Goal: Task Accomplishment & Management: Manage account settings

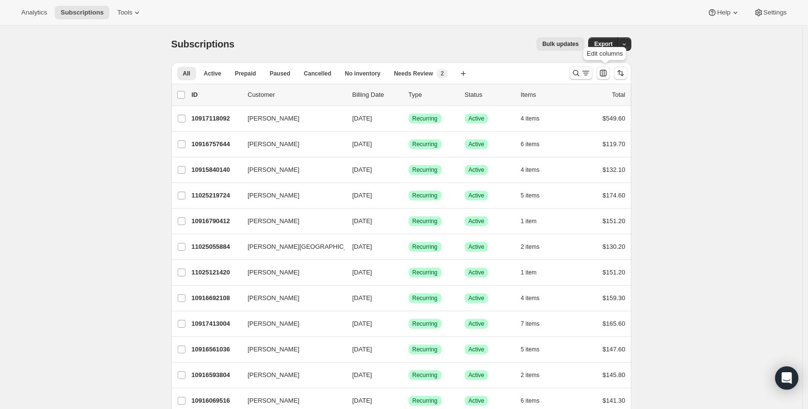
click at [591, 75] on icon "Search and filter results" at bounding box center [586, 73] width 10 height 10
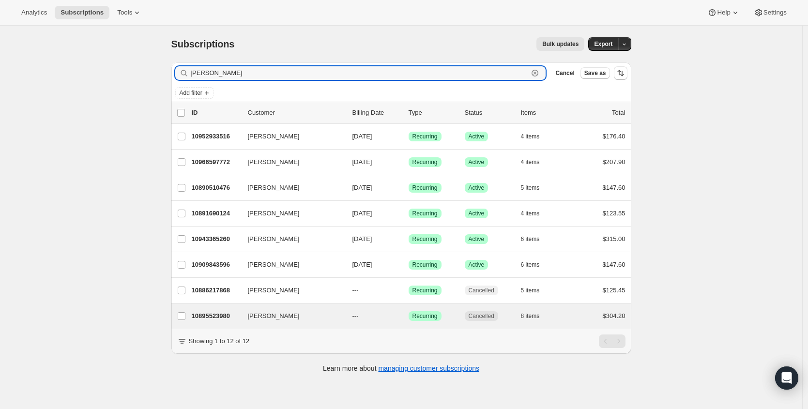
type input "erika a"
click at [213, 307] on div "Erika Arevalo 10895523980 Erika Arevalo --- Success Recurring Cancelled 8 items…" at bounding box center [401, 316] width 460 height 25
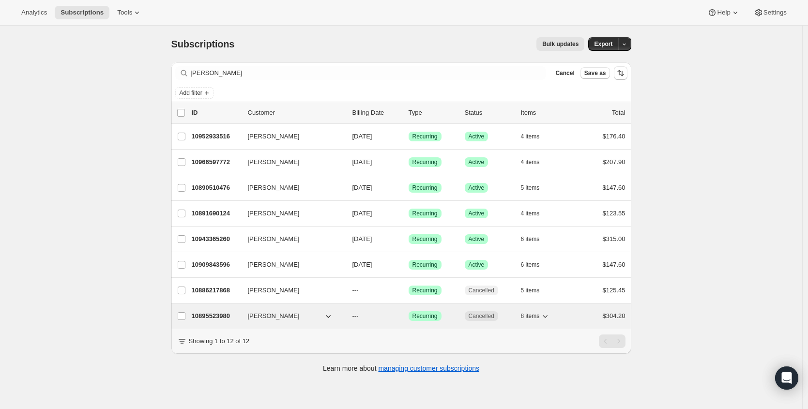
click at [215, 313] on p "10895523980" at bounding box center [216, 316] width 48 height 10
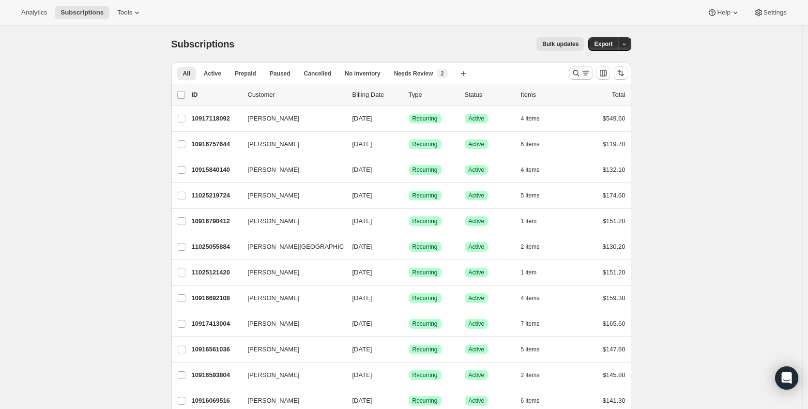
click at [584, 73] on icon "Search and filter results" at bounding box center [586, 73] width 10 height 10
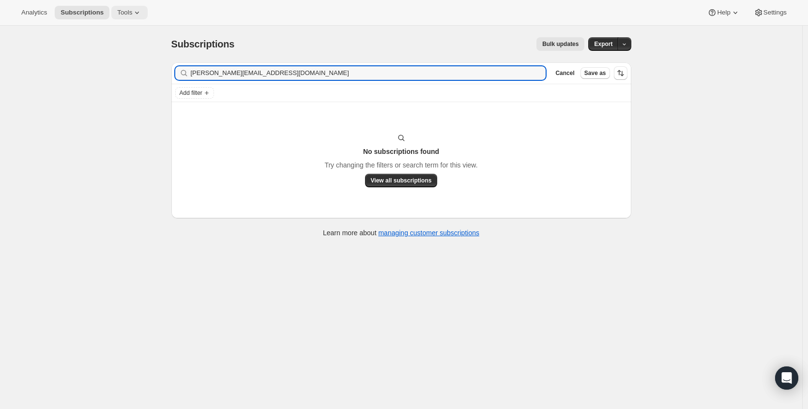
type input "cheryl@wrrwm.com"
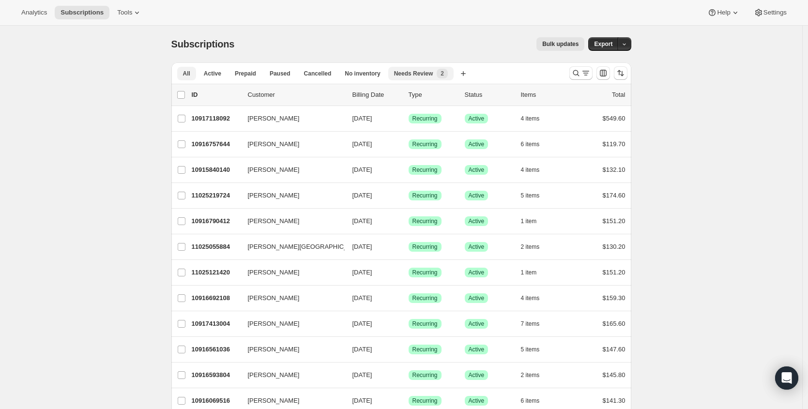
click at [415, 68] on button "Needs Review New 2" at bounding box center [420, 74] width 65 height 14
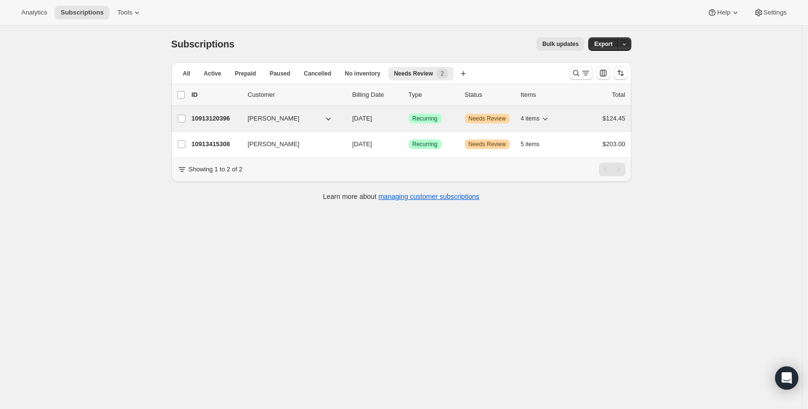
click at [213, 122] on p "10913120396" at bounding box center [216, 119] width 48 height 10
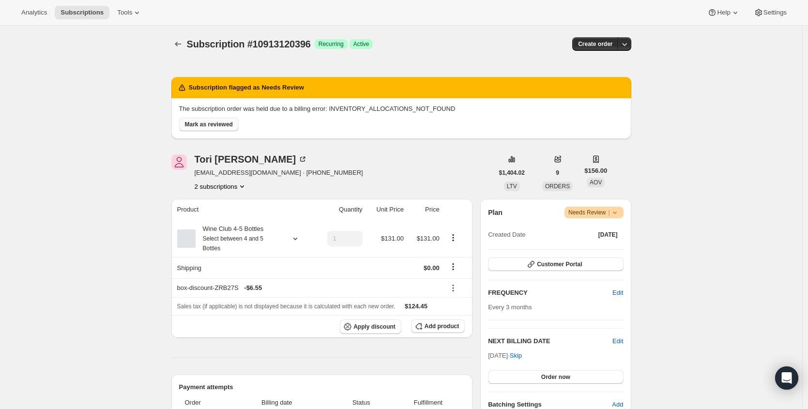
click at [221, 128] on span "Mark as reviewed" at bounding box center [209, 125] width 48 height 8
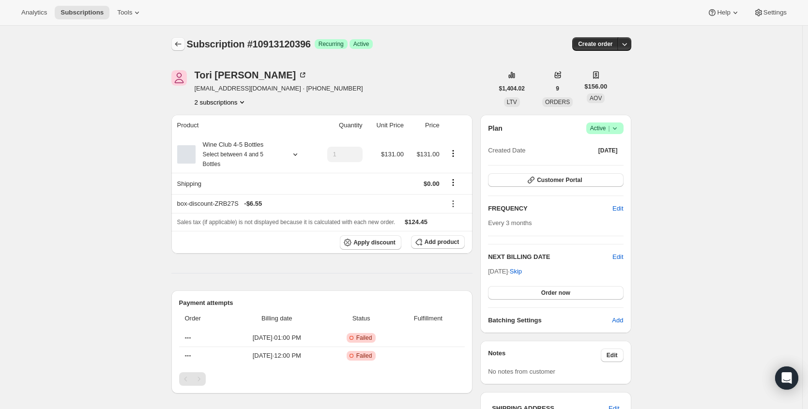
click at [183, 45] on icon "Subscriptions" at bounding box center [178, 44] width 10 height 10
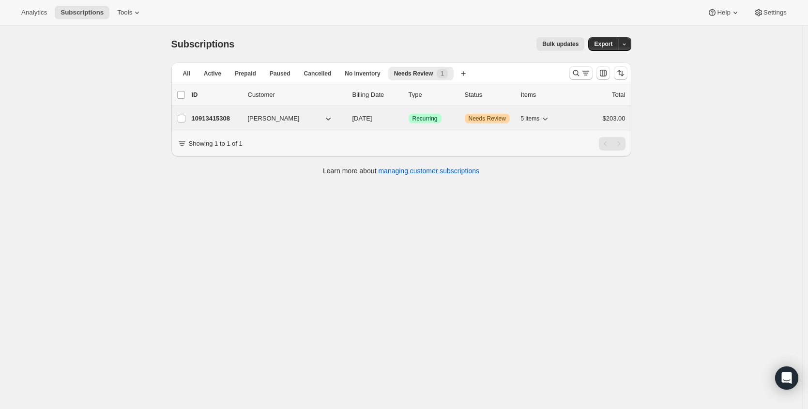
click at [216, 119] on p "10913415308" at bounding box center [216, 119] width 48 height 10
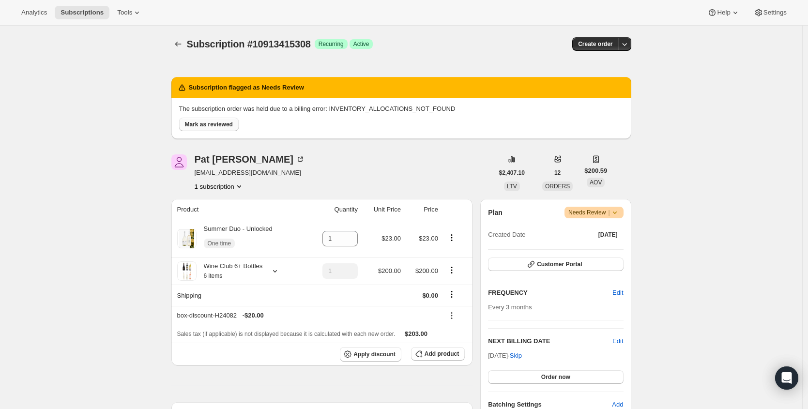
click at [221, 126] on span "Mark as reviewed" at bounding box center [209, 125] width 48 height 8
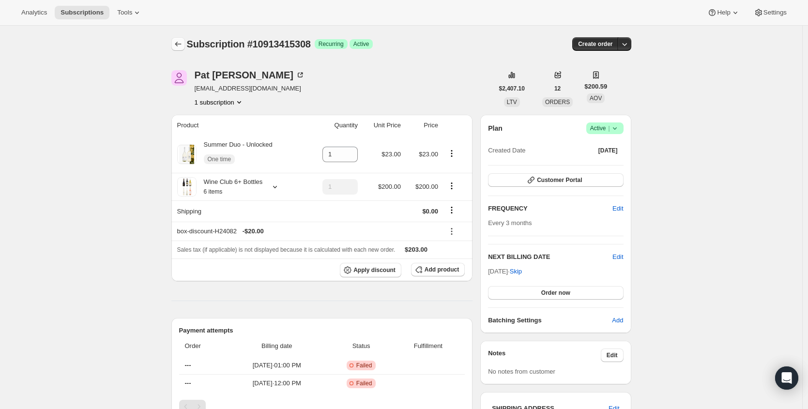
click at [183, 46] on icon "Subscriptions" at bounding box center [178, 44] width 10 height 10
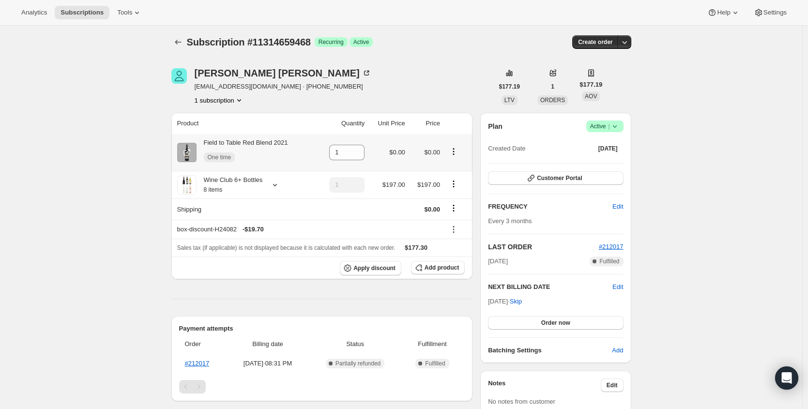
scroll to position [4, 0]
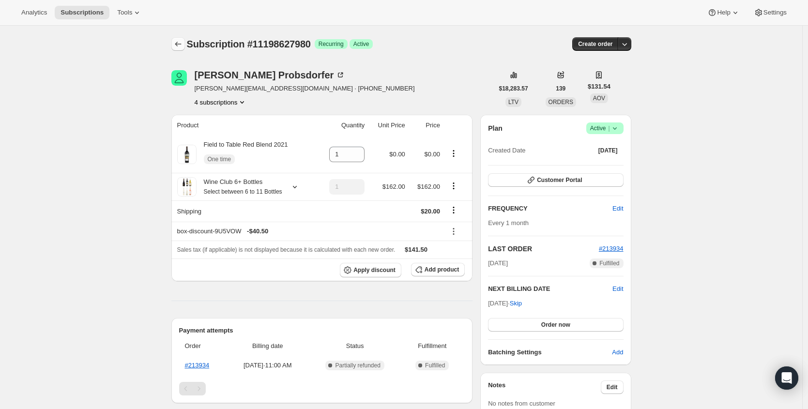
click at [183, 44] on icon "Subscriptions" at bounding box center [178, 44] width 10 height 10
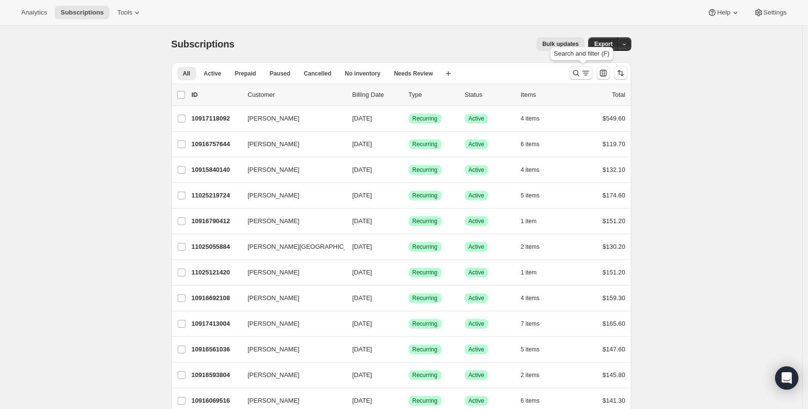
click at [588, 73] on icon "Search and filter results" at bounding box center [586, 73] width 10 height 10
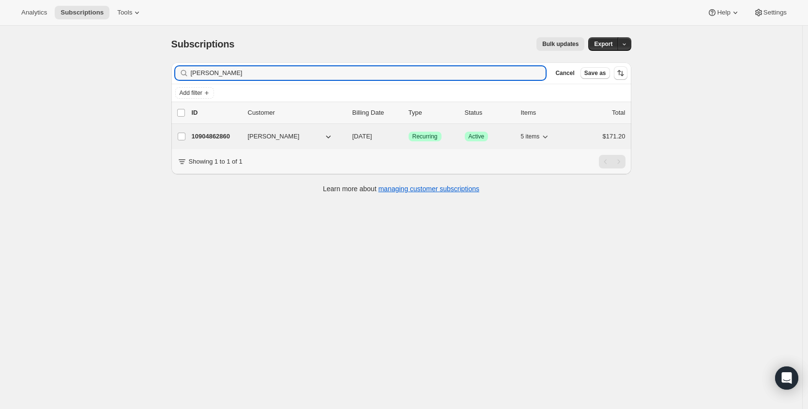
type input "anna dunbar"
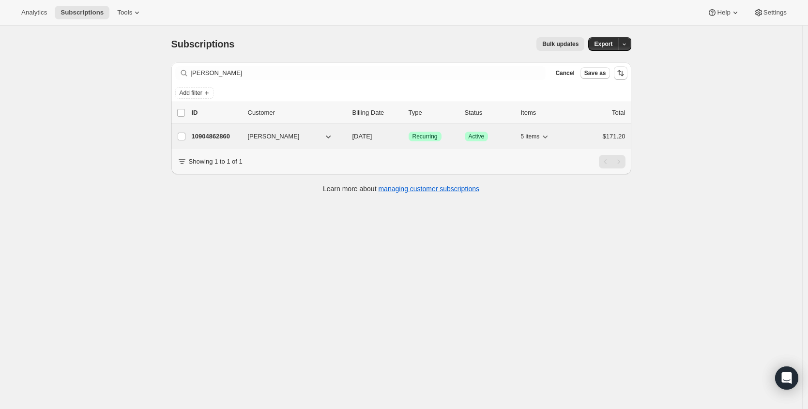
click at [210, 138] on p "10904862860" at bounding box center [216, 137] width 48 height 10
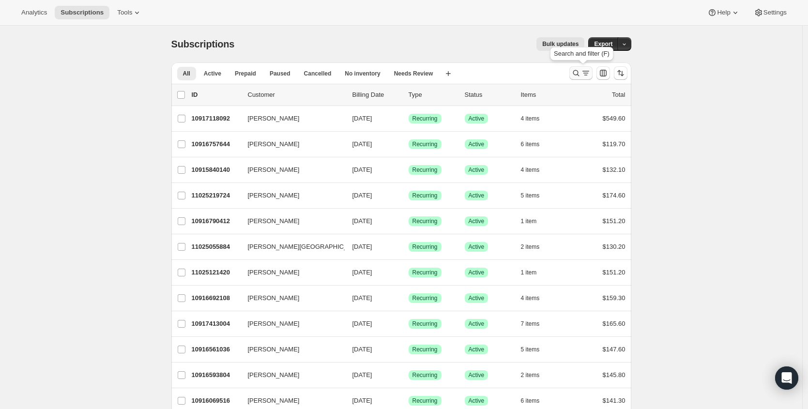
click at [579, 69] on icon "Search and filter results" at bounding box center [576, 73] width 10 height 10
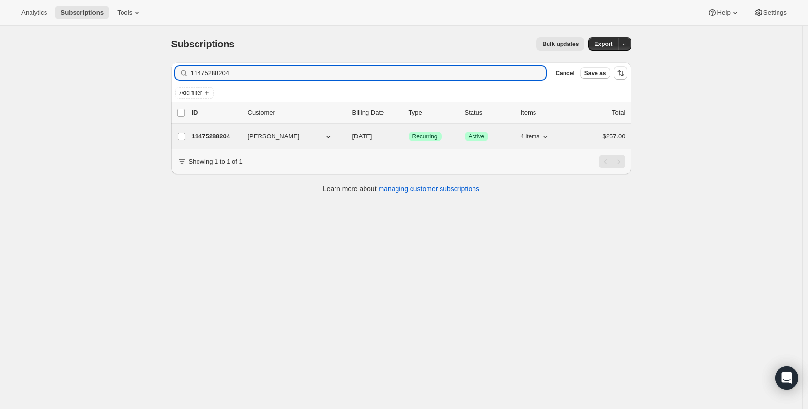
type input "11475288204"
click at [211, 139] on p "11475288204" at bounding box center [216, 137] width 48 height 10
